Goal: Task Accomplishment & Management: Manage account settings

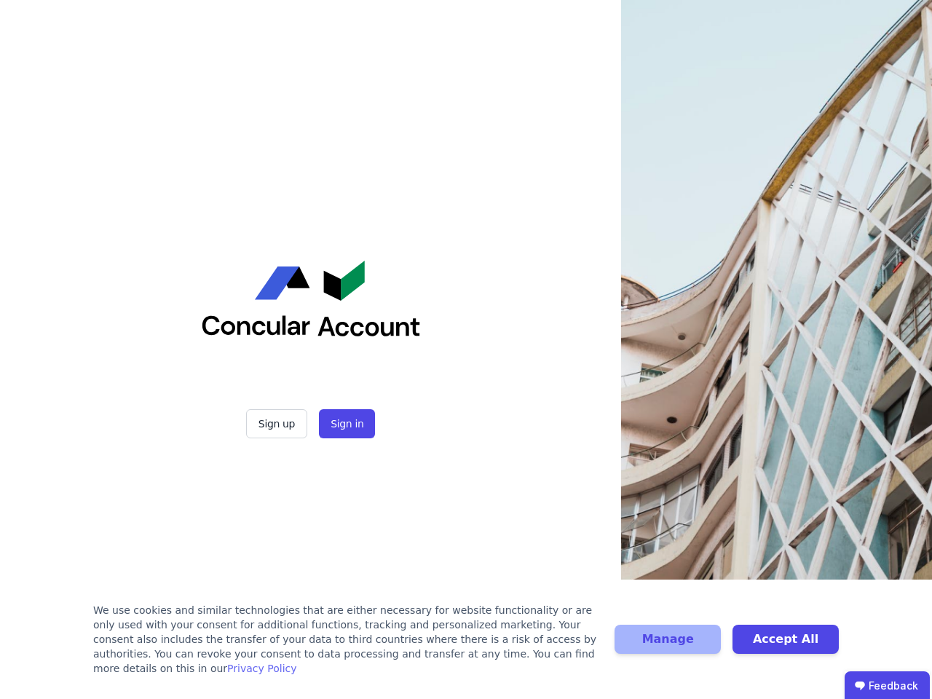
click at [466, 349] on div "Sign up Sign in" at bounding box center [311, 349] width 364 height 699
click at [278, 424] on button "Sign up" at bounding box center [276, 423] width 61 height 29
click at [345, 424] on button "Sign in" at bounding box center [347, 423] width 56 height 29
click at [466, 646] on div "We use cookies and similar technologies that are either necessary for website f…" at bounding box center [345, 639] width 504 height 73
click at [668, 646] on button "Manage" at bounding box center [667, 639] width 106 height 29
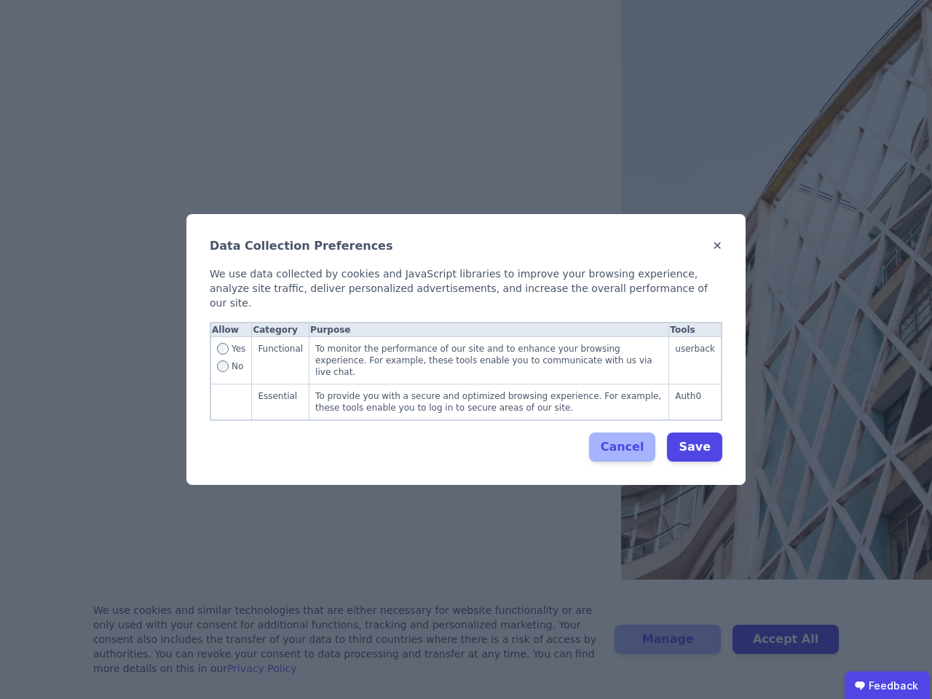
click at [786, 646] on div "Data Collection Preferences ✕ We use data collected by cookies and JavaScript l…" at bounding box center [466, 349] width 932 height 699
click at [887, 685] on ubdiv "Feedback" at bounding box center [886, 685] width 85 height 29
